Goal: Task Accomplishment & Management: Use online tool/utility

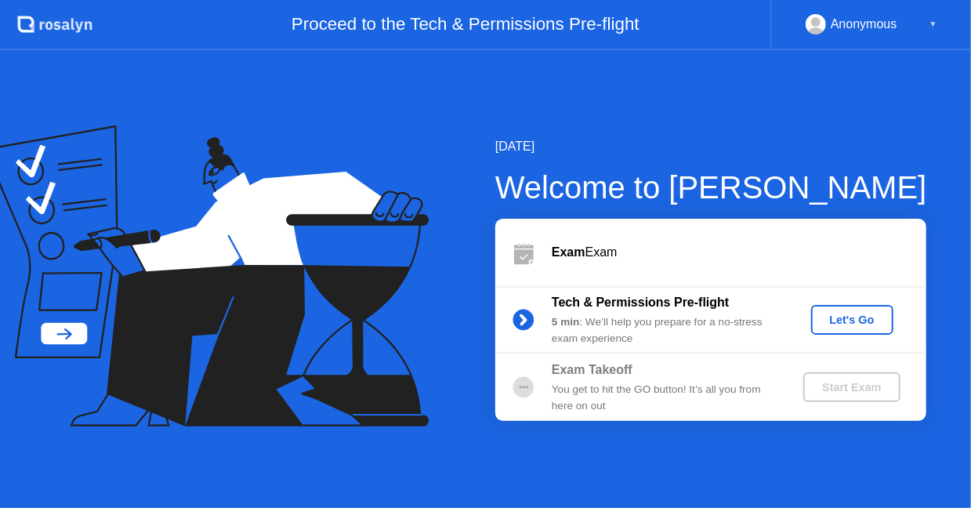
click at [857, 314] on div "Let's Go" at bounding box center [852, 319] width 70 height 13
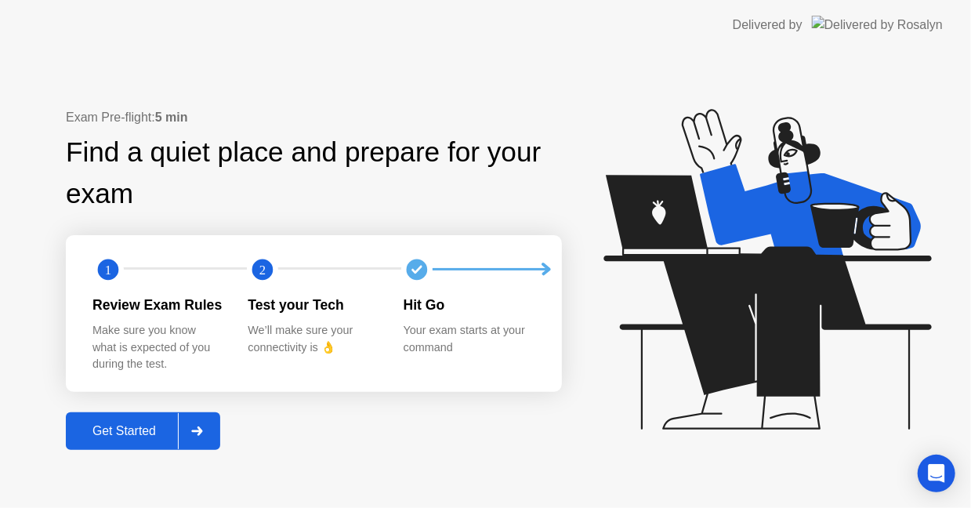
click at [150, 437] on div "Get Started" at bounding box center [124, 431] width 107 height 14
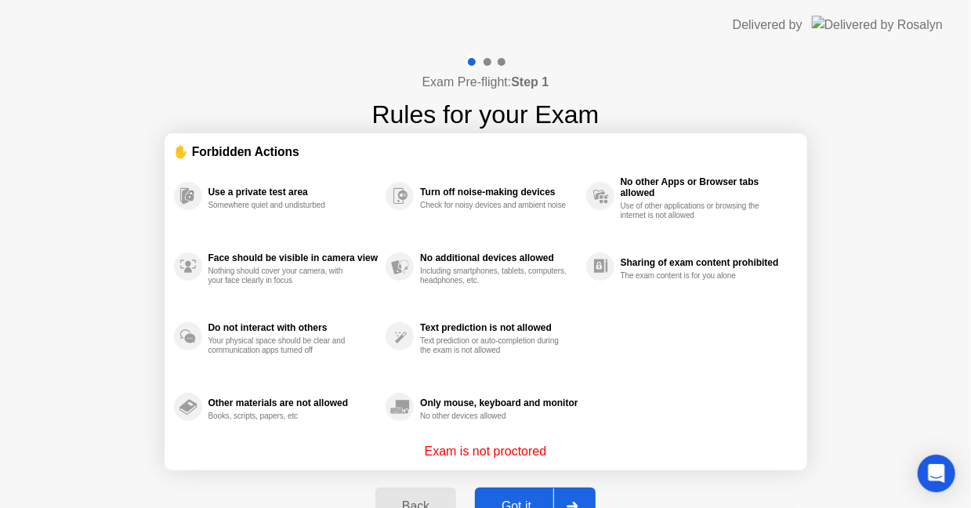
click at [520, 499] on div "Got it" at bounding box center [517, 506] width 74 height 14
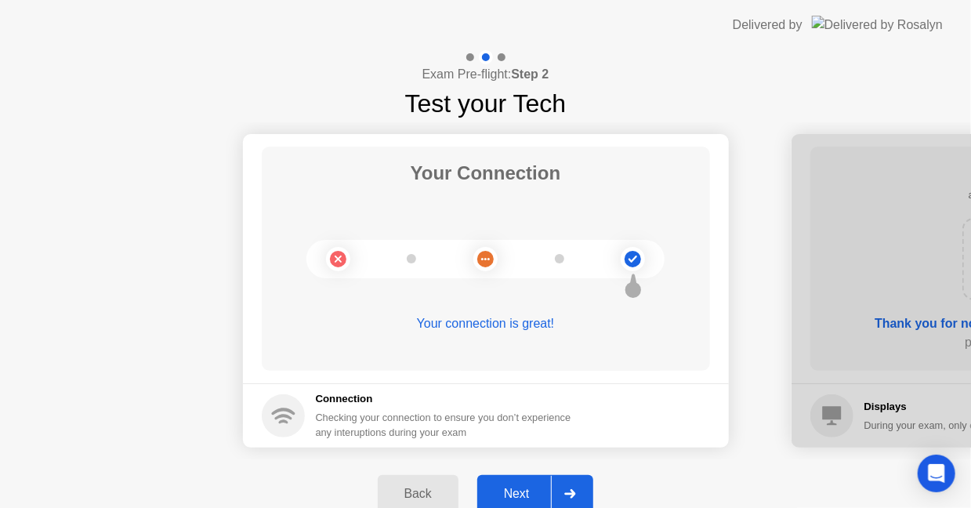
click at [520, 496] on div "Next" at bounding box center [517, 494] width 70 height 14
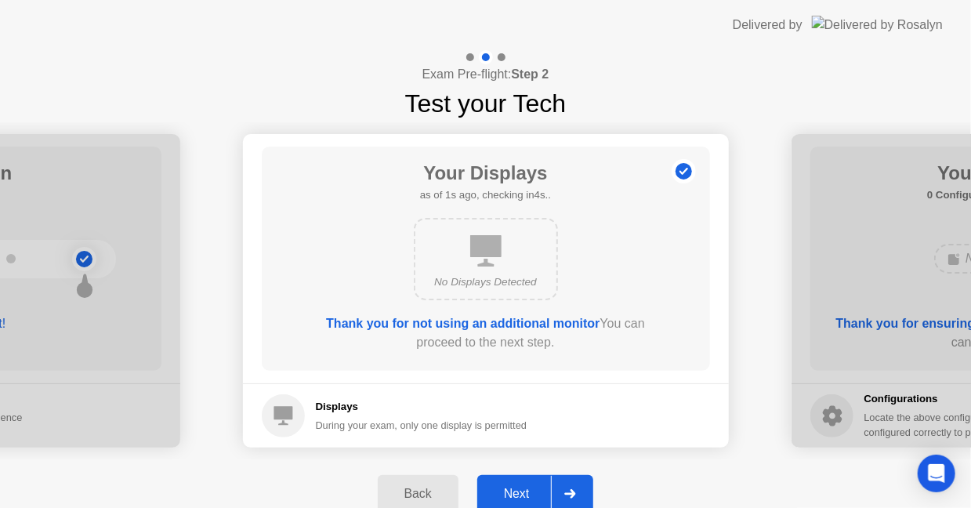
click at [534, 482] on button "Next" at bounding box center [535, 494] width 117 height 38
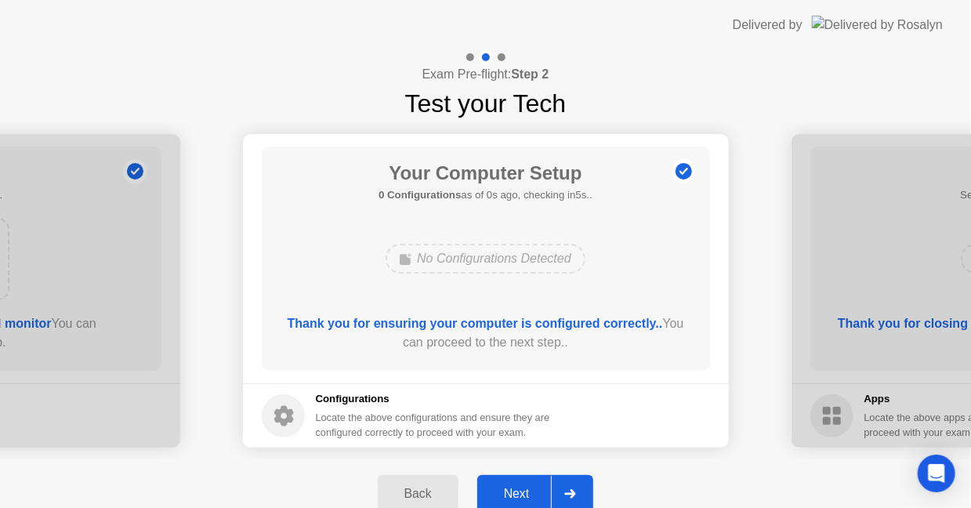
click at [534, 482] on button "Next" at bounding box center [535, 494] width 117 height 38
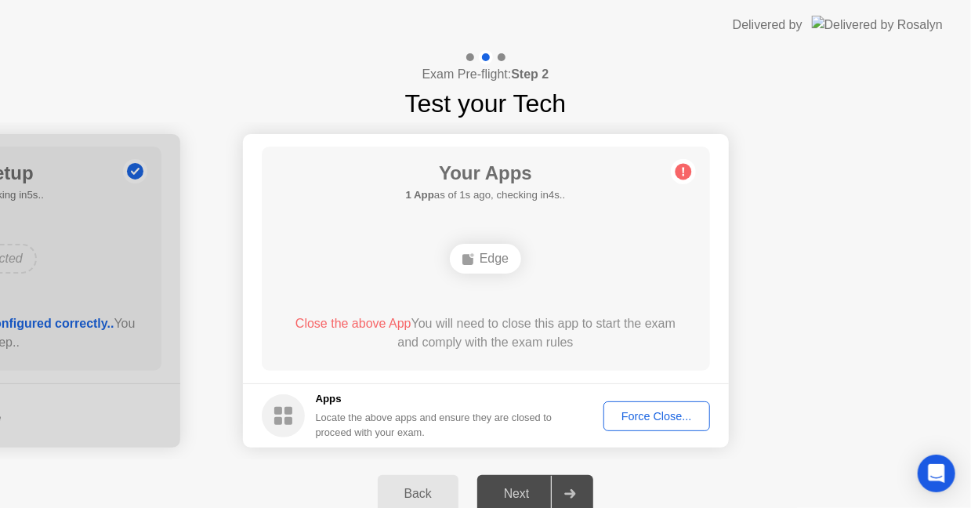
click at [644, 415] on div "Force Close..." at bounding box center [657, 416] width 96 height 13
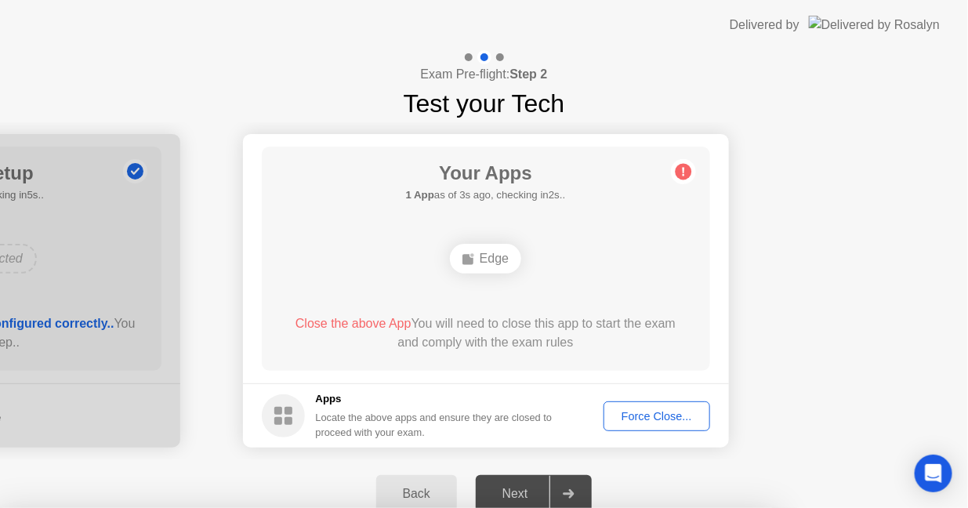
drag, startPoint x: 574, startPoint y: 357, endPoint x: 610, endPoint y: 451, distance: 100.4
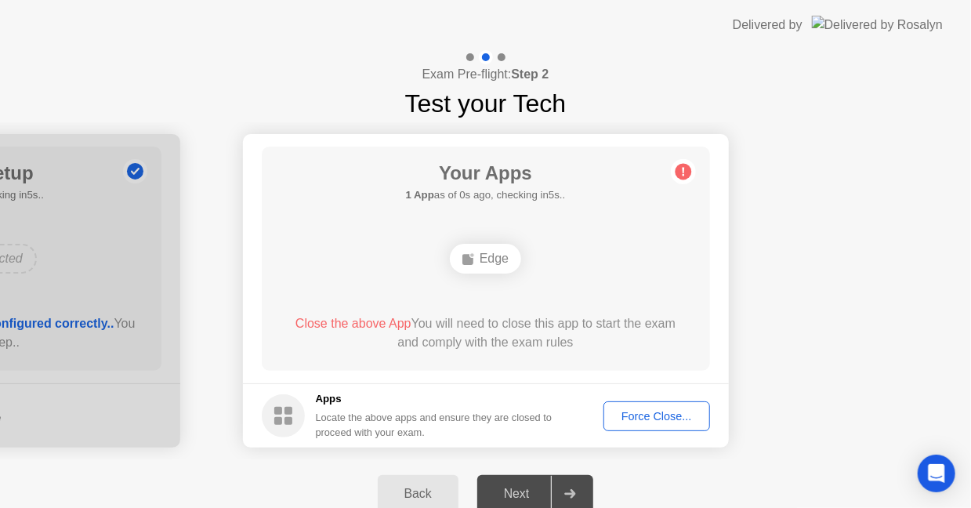
click at [654, 416] on div "Force Close..." at bounding box center [657, 416] width 96 height 13
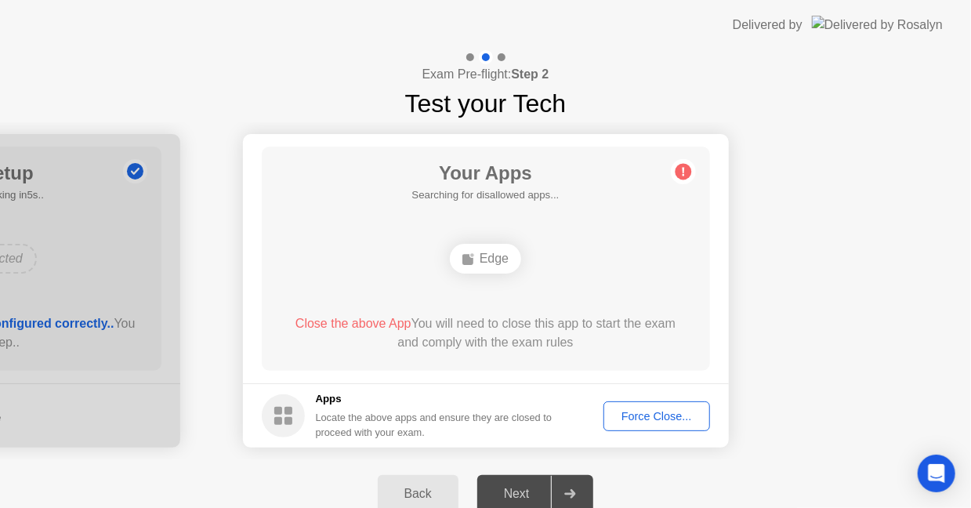
click at [678, 415] on div "Force Close..." at bounding box center [657, 416] width 96 height 13
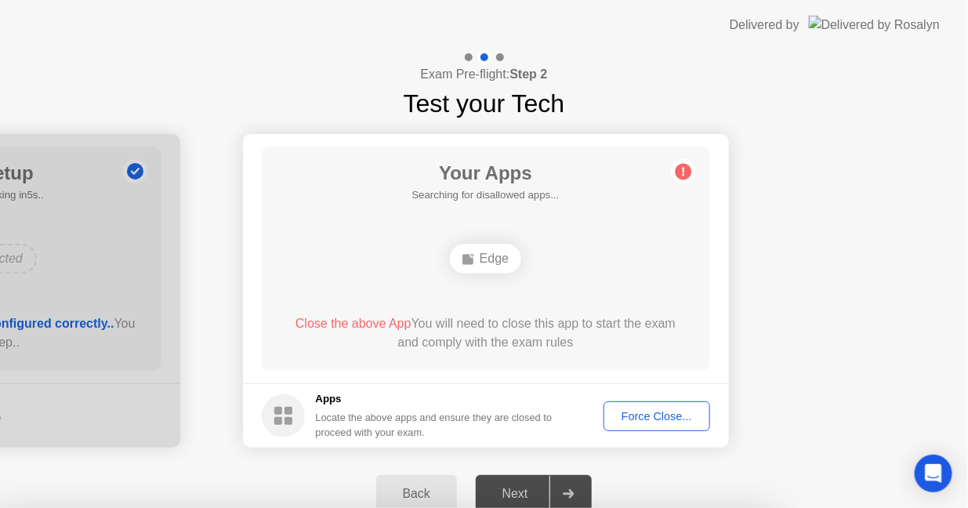
click at [678, 507] on div at bounding box center [484, 508] width 968 height 0
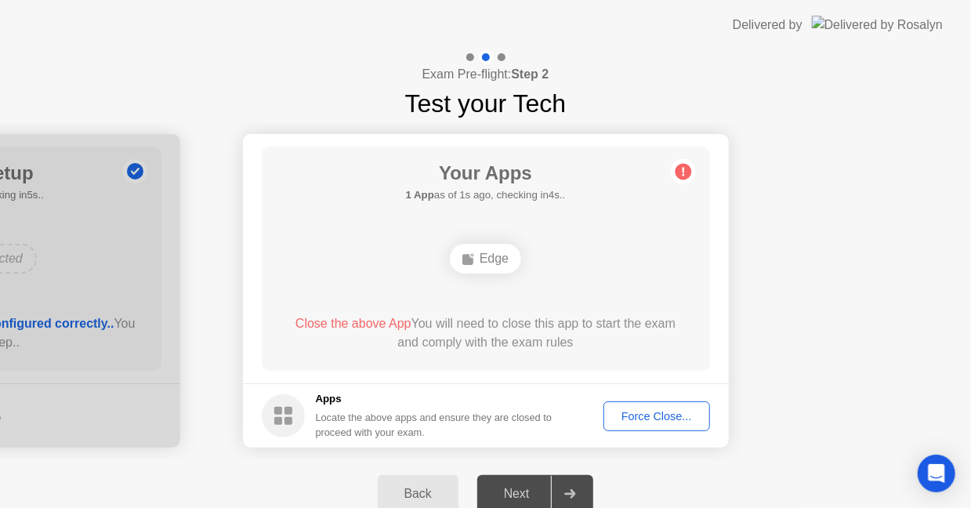
click at [669, 415] on div "Force Close..." at bounding box center [657, 416] width 96 height 13
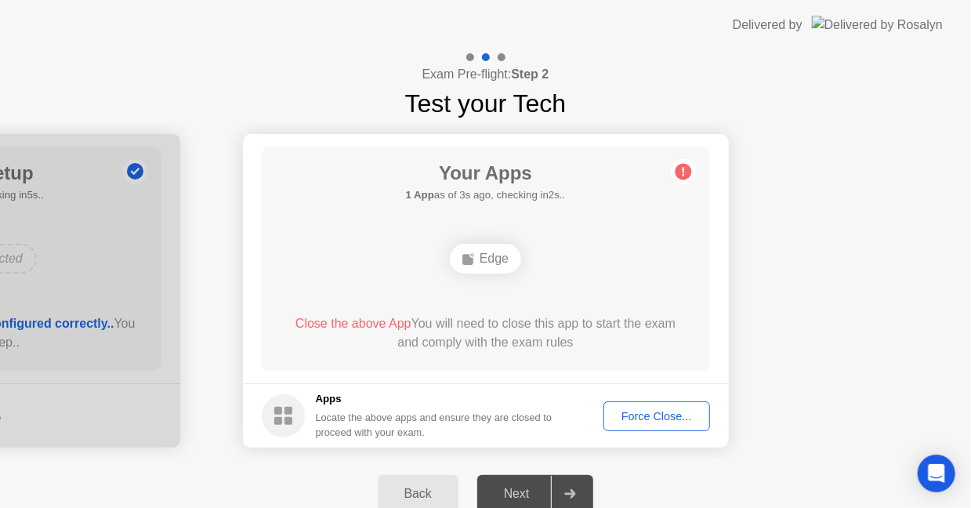
click at [673, 412] on body "Delivered by Exam Pre-flight: Step 2 Test your Tech Your Connection Your connec…" at bounding box center [485, 254] width 971 height 508
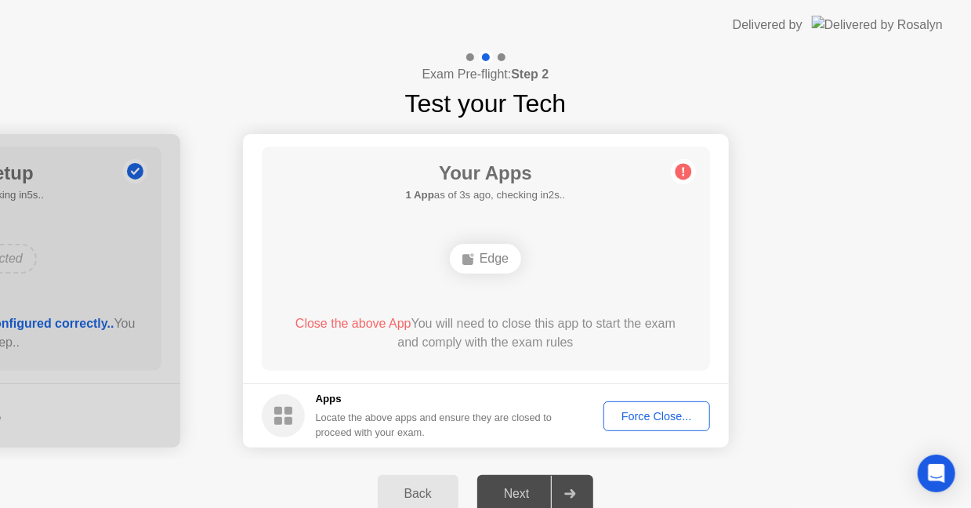
click at [687, 413] on div "Force Close..." at bounding box center [657, 416] width 96 height 13
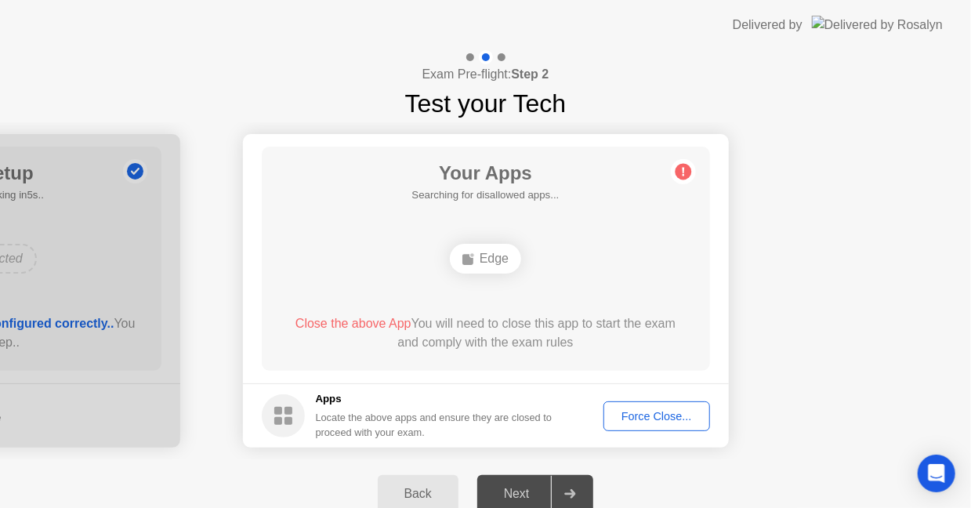
click at [683, 401] on button "Force Close..." at bounding box center [656, 416] width 107 height 30
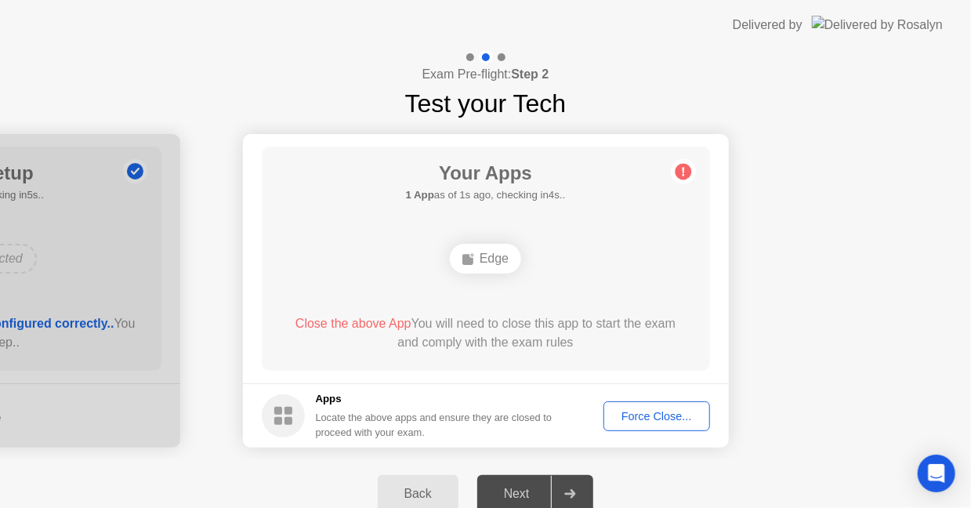
click at [687, 410] on div "Force Close..." at bounding box center [657, 416] width 96 height 13
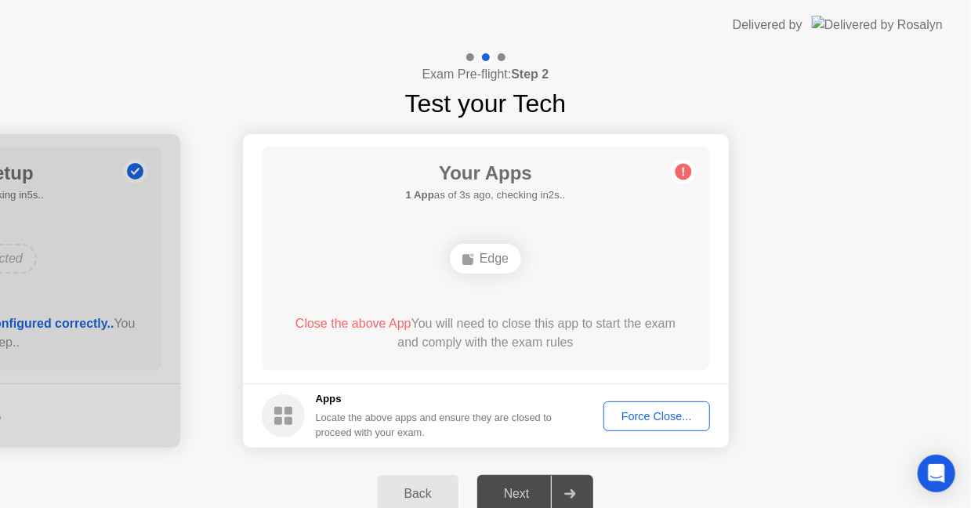
click at [683, 415] on div "Force Close..." at bounding box center [657, 416] width 96 height 13
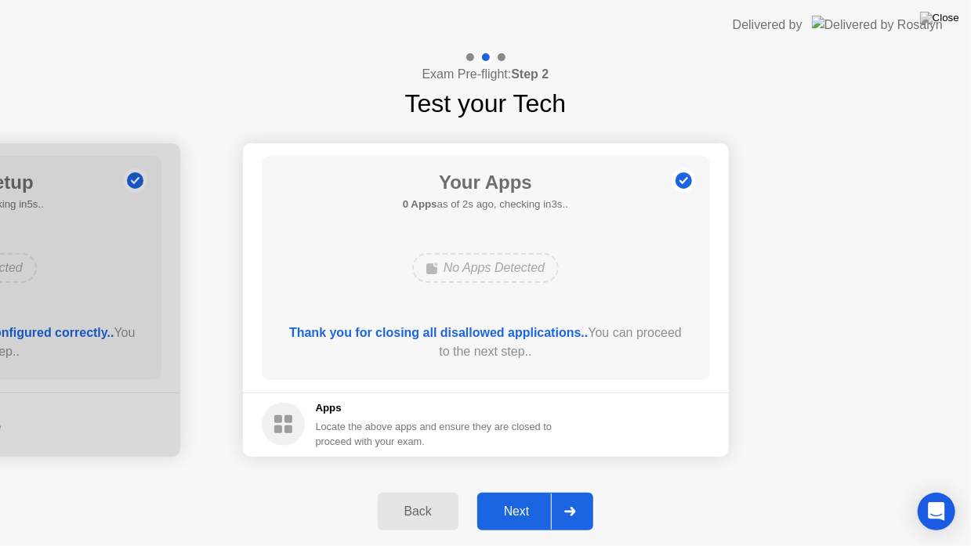
click at [535, 507] on div "Next" at bounding box center [517, 512] width 70 height 14
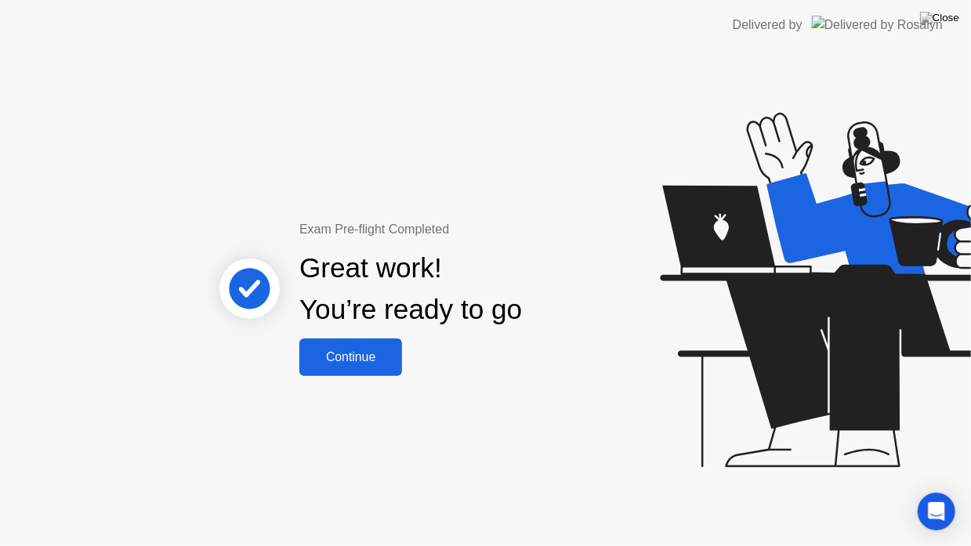
click at [363, 341] on button "Continue" at bounding box center [350, 358] width 103 height 38
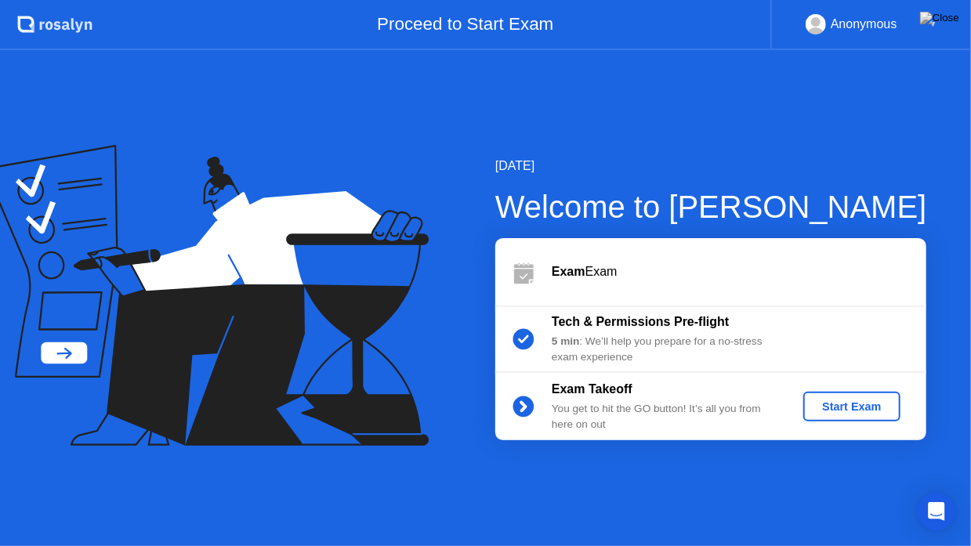
click at [839, 406] on div "Start Exam" at bounding box center [852, 406] width 84 height 13
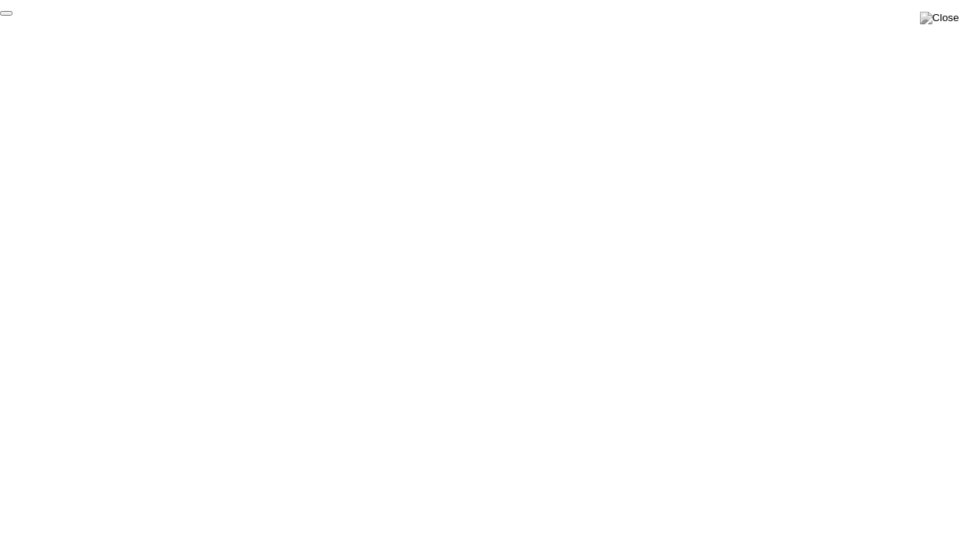
click at [13, 16] on button "End Proctoring Session" at bounding box center [6, 13] width 13 height 5
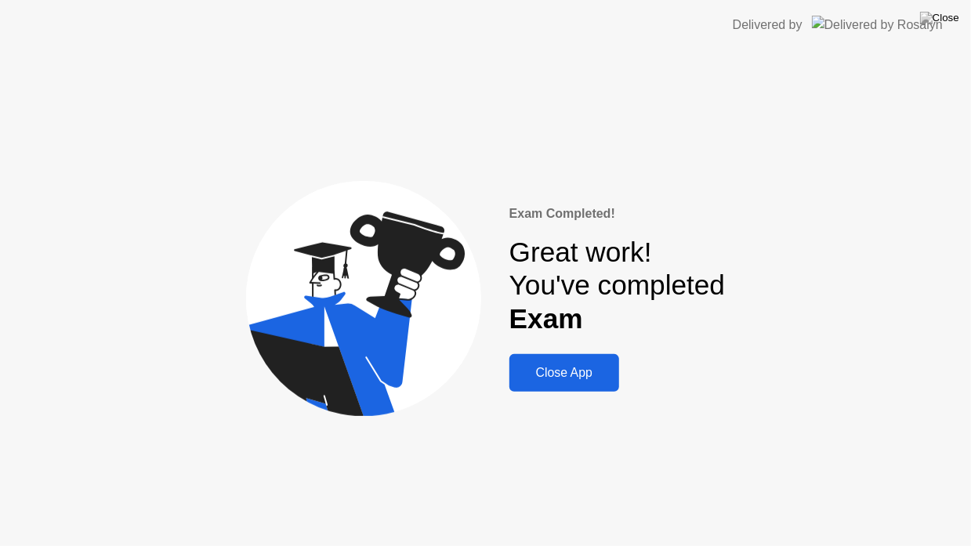
click at [560, 370] on div "Close App" at bounding box center [564, 373] width 100 height 14
